Goal: Find specific page/section: Find specific page/section

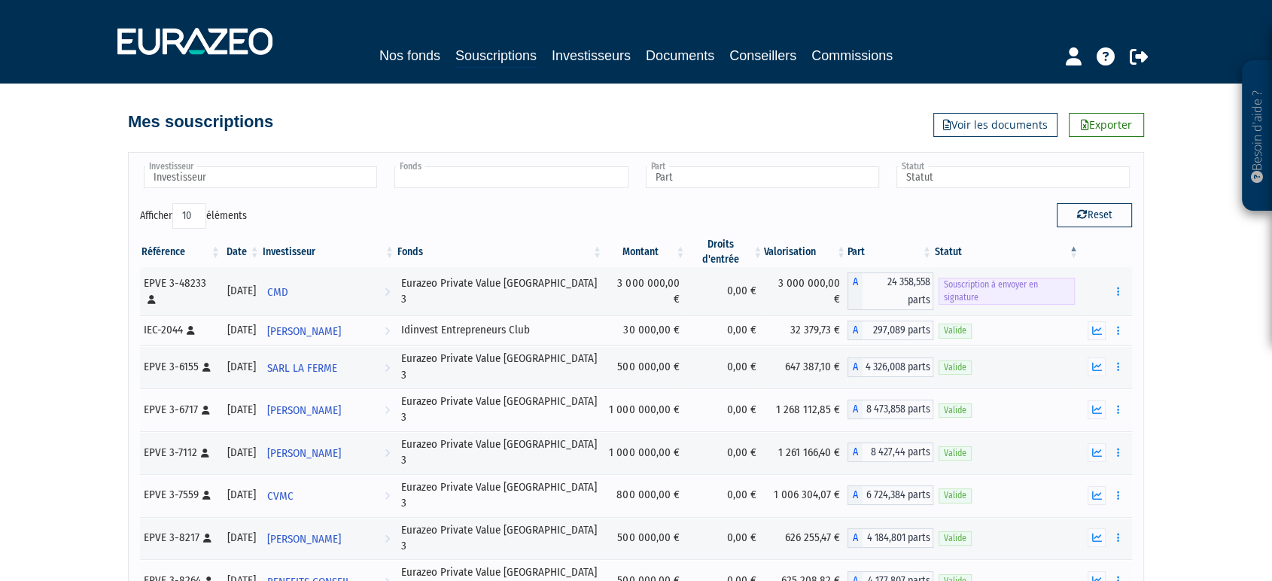
click at [547, 181] on input "text" at bounding box center [510, 177] width 233 height 22
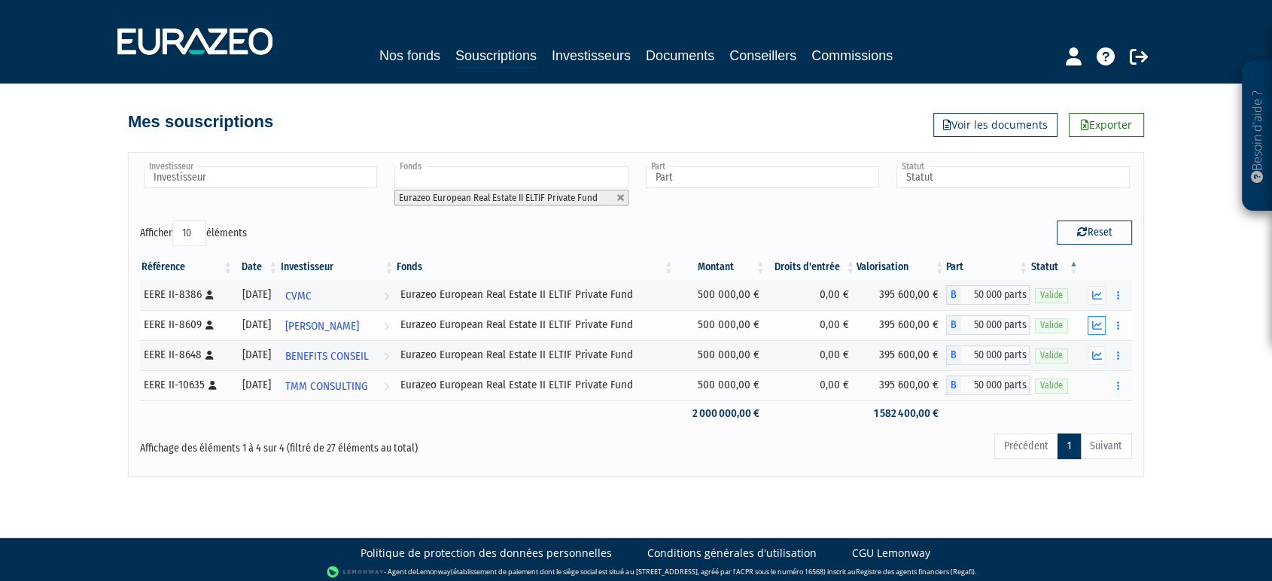
click at [1096, 321] on icon "button" at bounding box center [1097, 326] width 10 height 10
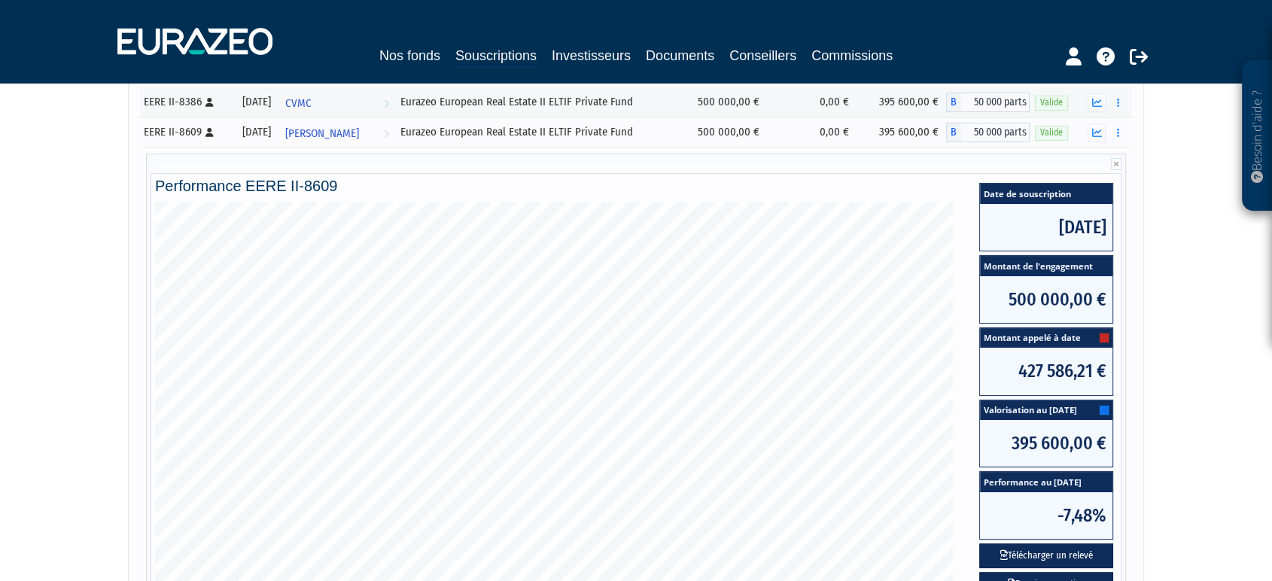
scroll to position [167, 0]
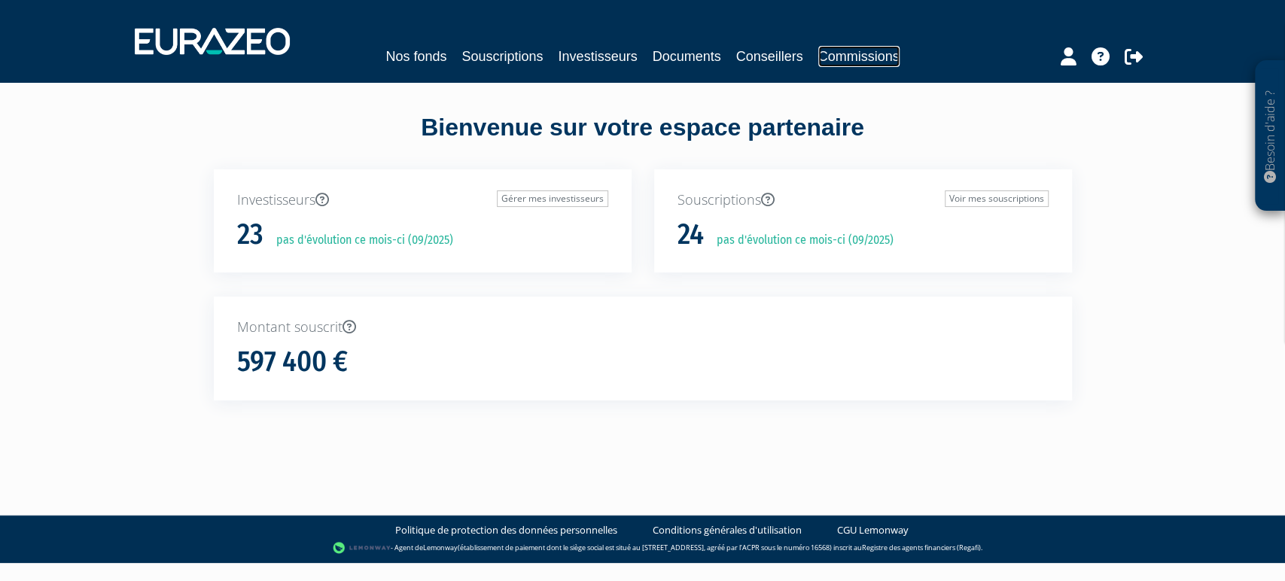
click at [857, 64] on link "Commissions" at bounding box center [858, 56] width 81 height 21
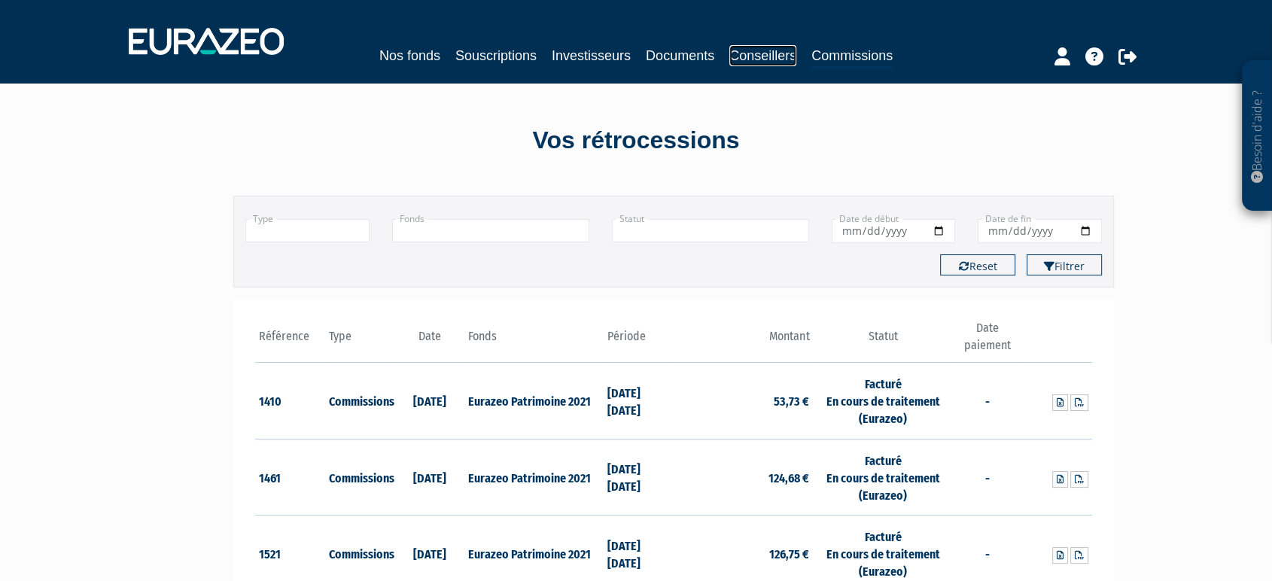
click at [782, 53] on link "Conseillers" at bounding box center [762, 55] width 67 height 21
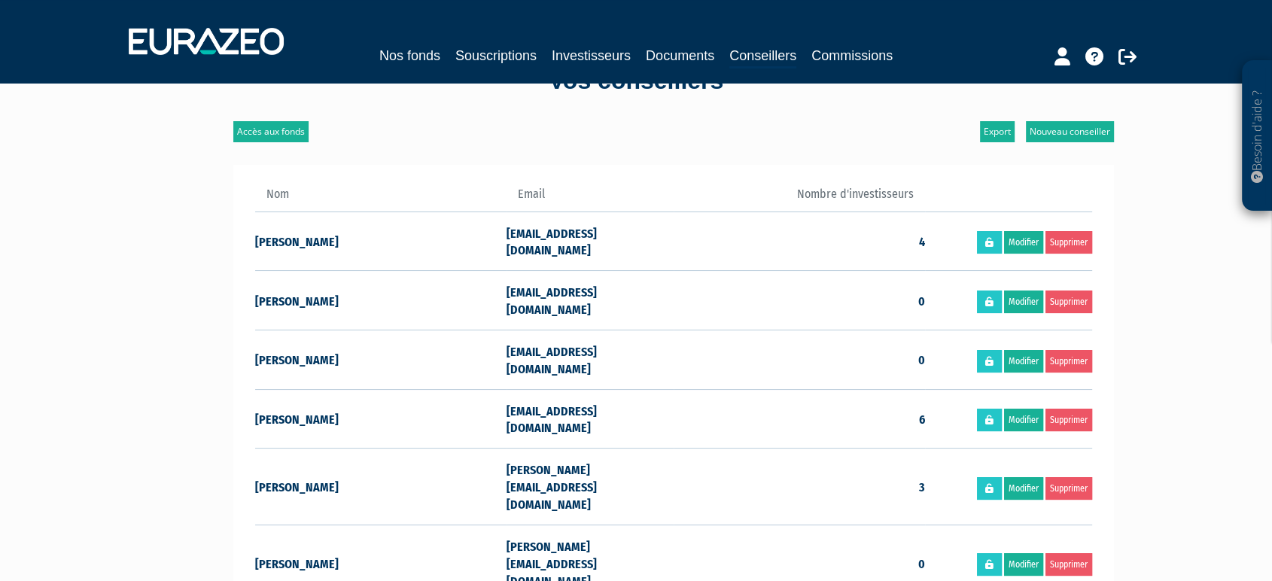
scroll to position [84, 0]
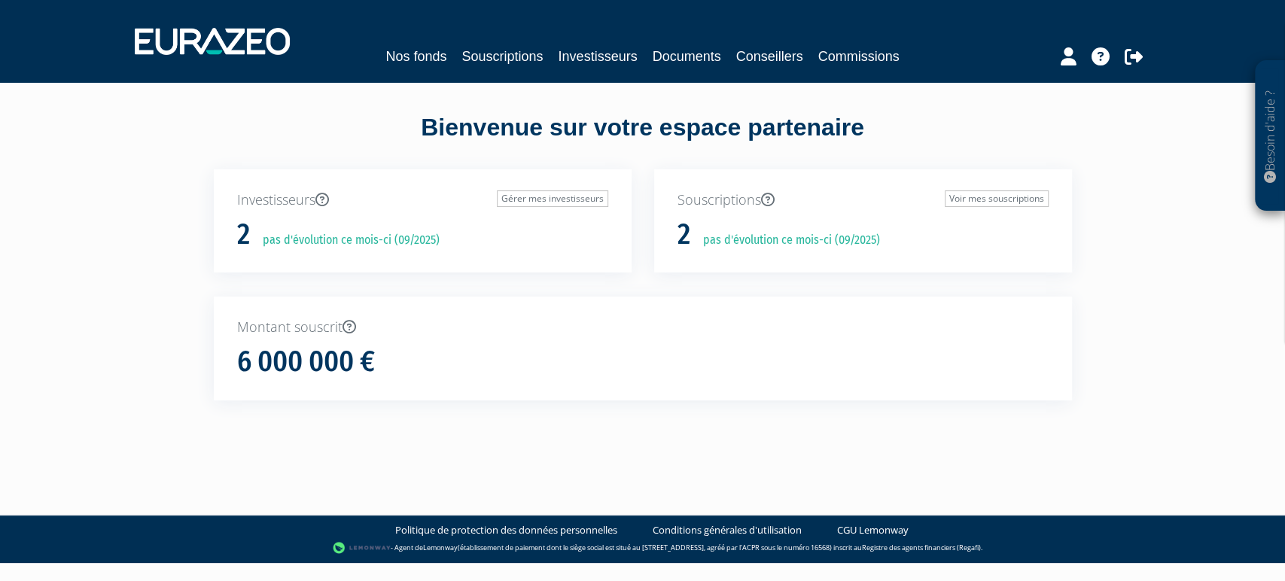
click at [866, 71] on nav "Nos fonds Souscriptions Investisseurs Documents Conseillers Commissions" at bounding box center [642, 41] width 1285 height 83
click at [877, 62] on link "Commissions" at bounding box center [858, 56] width 81 height 21
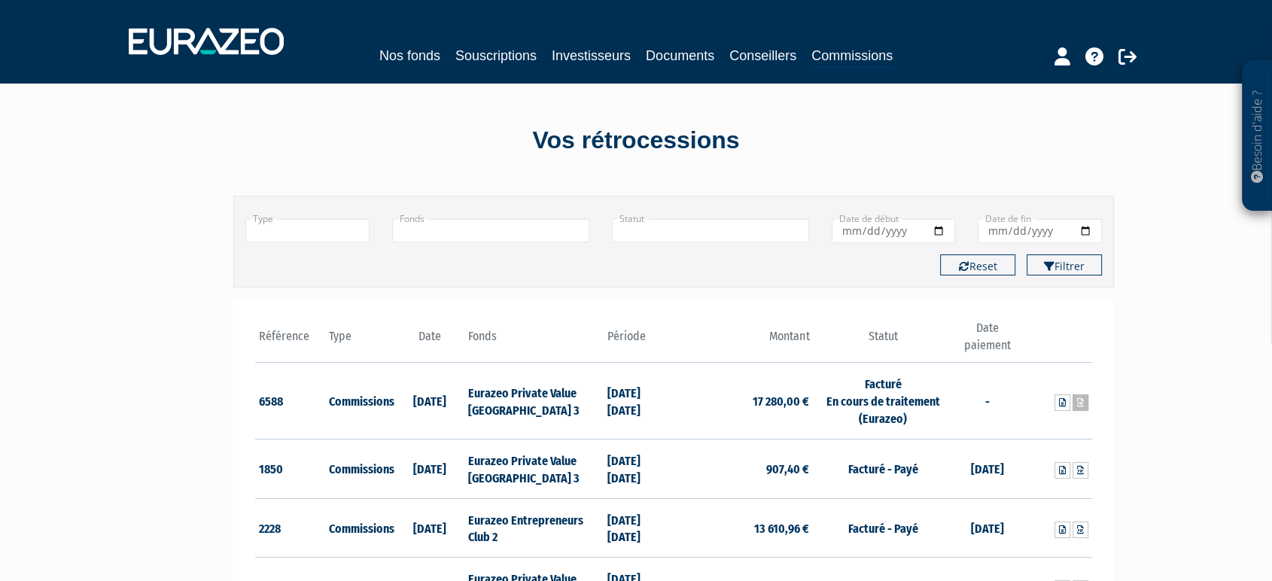
click at [1080, 406] on icon at bounding box center [1080, 402] width 7 height 9
click at [1057, 404] on link at bounding box center [1063, 402] width 16 height 17
